Goal: Information Seeking & Learning: Find specific page/section

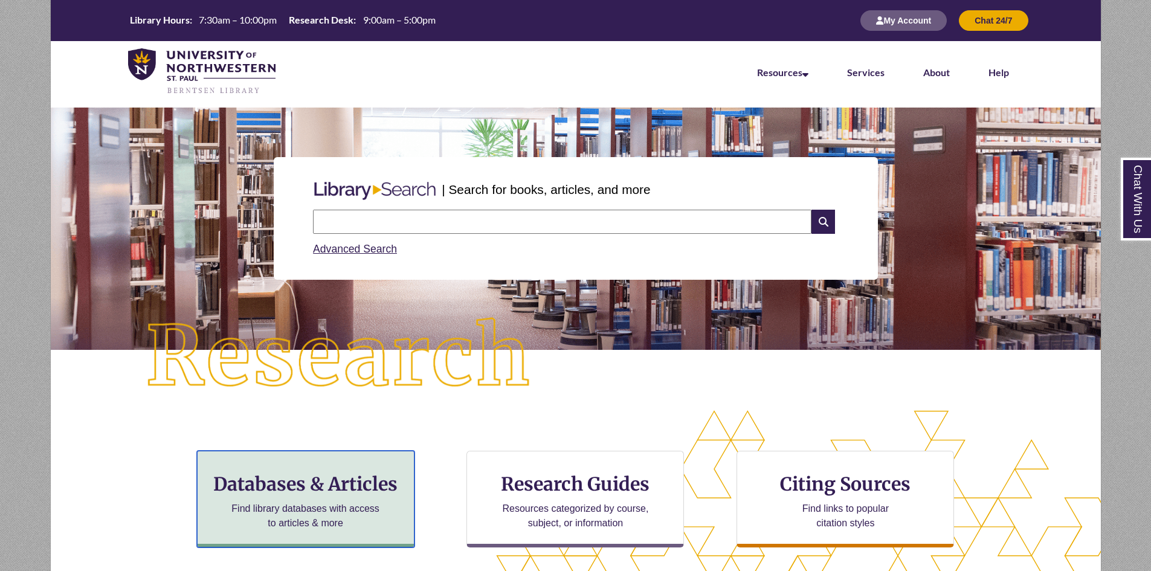
click at [311, 487] on h3 "Databases & Articles" at bounding box center [305, 483] width 197 height 23
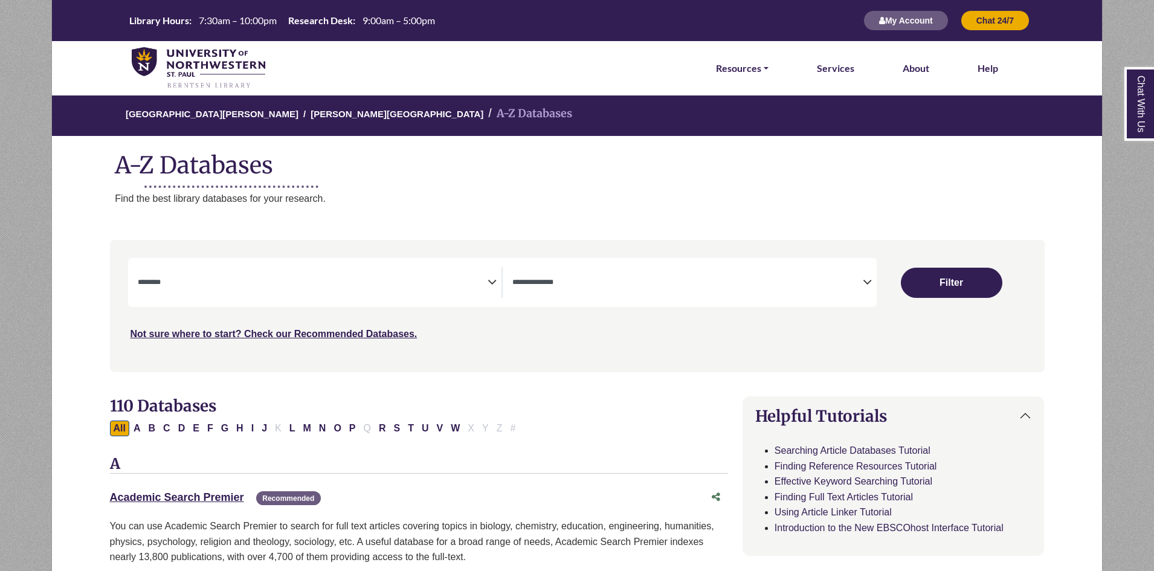
select select "Database Subject Filter"
select select "Database Types Filter"
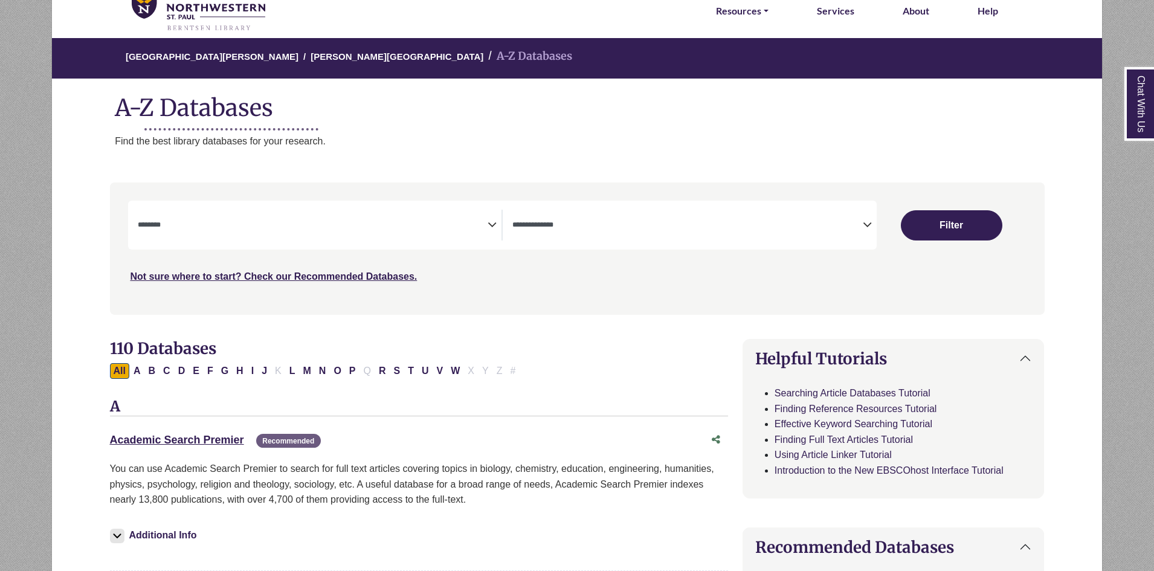
scroll to position [59, 0]
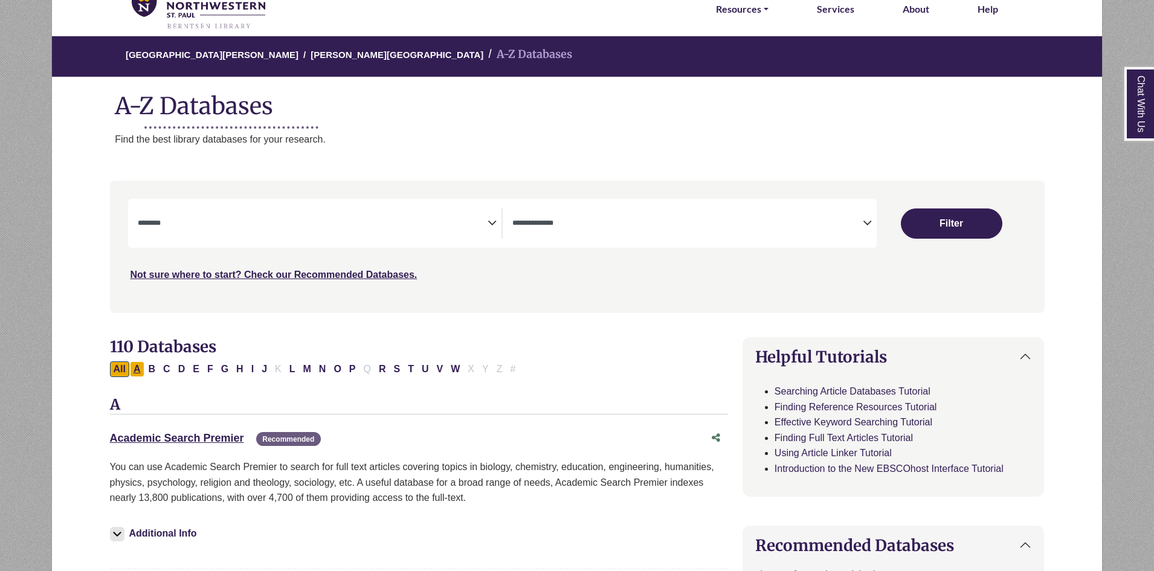
click at [138, 370] on button "A" at bounding box center [137, 369] width 14 height 16
select select "Database Subject Filter"
select select "Database Types Filter"
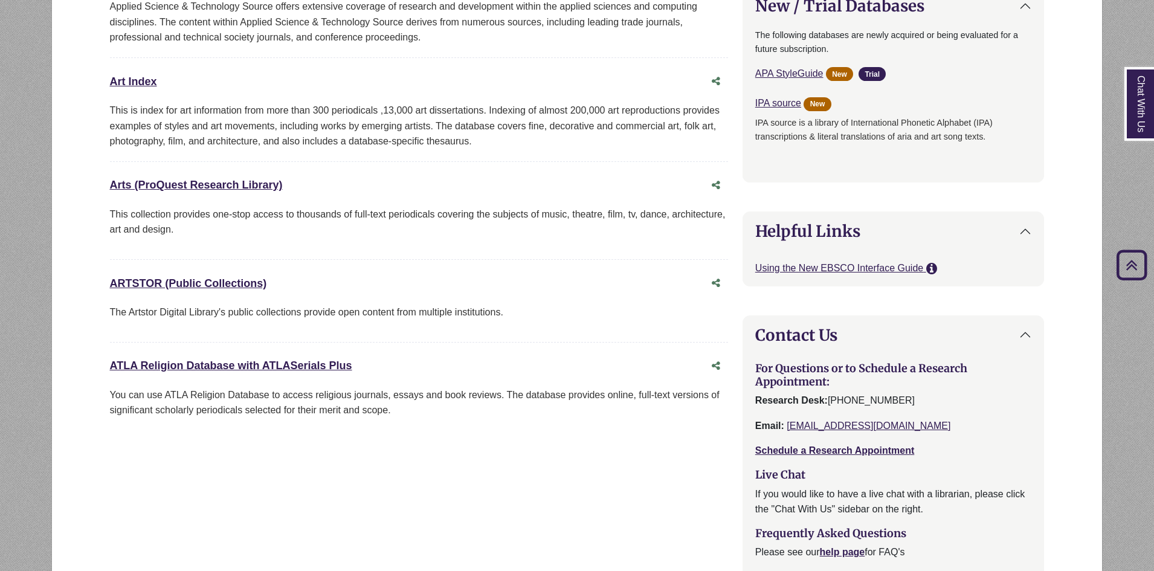
scroll to position [913, 0]
click at [268, 361] on link "ATLA Religion Database with ATLASerials Plus This link opens in a new window" at bounding box center [231, 364] width 242 height 12
